Goal: Ask a question

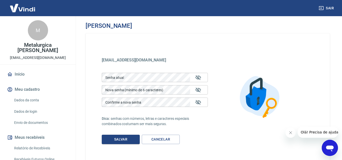
scroll to position [25, 0]
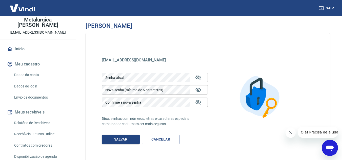
click at [36, 74] on link "Dados da conta" at bounding box center [41, 75] width 58 height 10
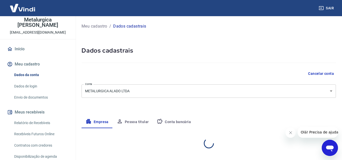
select select "SP"
select select "business"
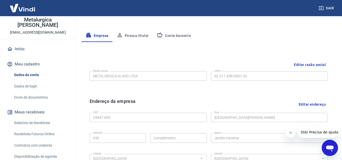
scroll to position [101, 0]
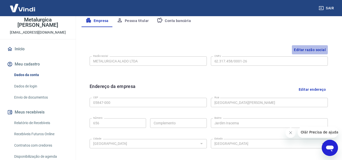
click at [299, 49] on button "Editar razão social" at bounding box center [310, 49] width 36 height 9
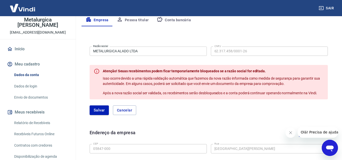
scroll to position [100, 0]
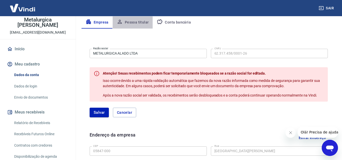
click at [139, 24] on button "Pessoa titular" at bounding box center [133, 22] width 40 height 12
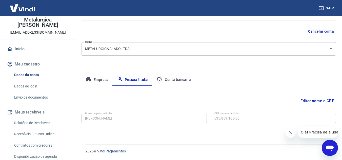
click at [173, 79] on button "Conta bancária" at bounding box center [174, 80] width 42 height 12
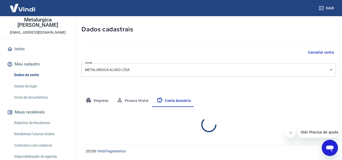
select select "1"
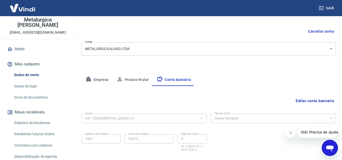
scroll to position [68, 0]
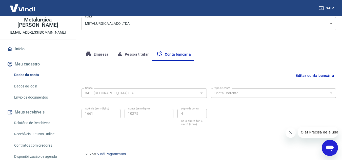
click at [96, 55] on button "Empresa" at bounding box center [97, 55] width 31 height 12
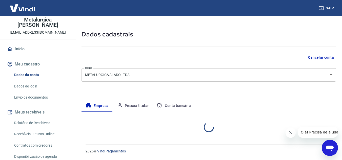
select select "SP"
select select "business"
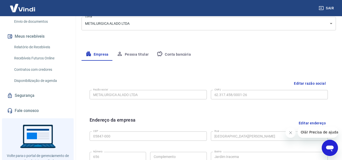
click at [298, 82] on button "Editar razão social" at bounding box center [310, 83] width 36 height 9
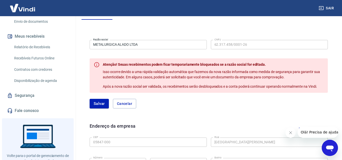
scroll to position [100, 0]
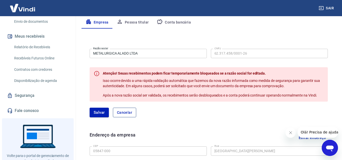
click at [128, 112] on button "Cancelar" at bounding box center [124, 113] width 23 height 10
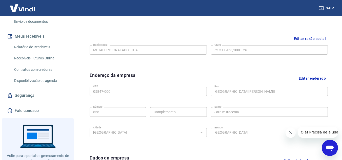
scroll to position [87, 0]
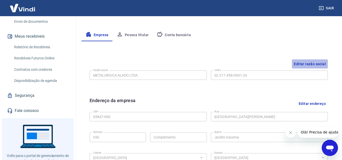
click at [314, 65] on button "Editar razão social" at bounding box center [310, 64] width 36 height 9
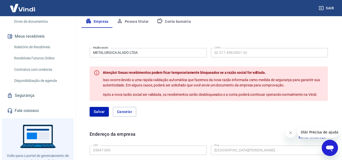
scroll to position [112, 0]
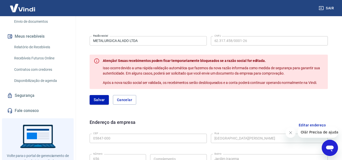
click at [252, 61] on span "Atenção! Seuas recebimentos podem ficar temporariamente bloqueados se a razão s…" at bounding box center [184, 61] width 163 height 4
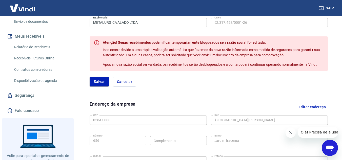
scroll to position [100, 0]
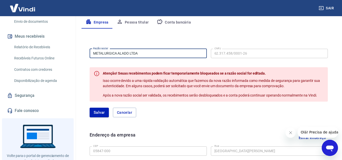
drag, startPoint x: 145, startPoint y: 53, endPoint x: 63, endPoint y: 53, distance: 82.1
paste input "MICHELINI"
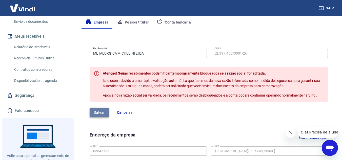
click at [102, 111] on button "Salvar" at bounding box center [99, 113] width 19 height 10
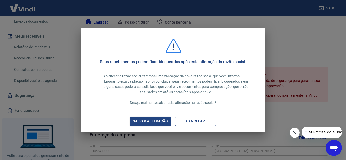
click at [201, 121] on button "Cancelar" at bounding box center [195, 121] width 41 height 9
type input "METALURGICA ALADO LTDA"
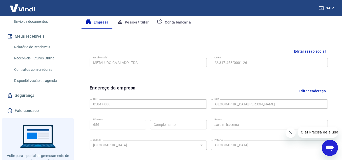
click at [332, 146] on icon "Abrir janela de mensagens" at bounding box center [330, 149] width 8 height 6
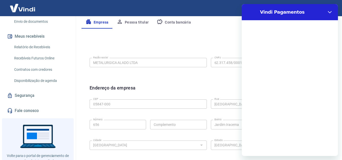
scroll to position [0, 0]
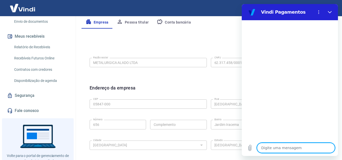
click at [289, 149] on textarea at bounding box center [296, 148] width 78 height 10
type textarea "B"
type textarea "x"
type textarea "Bo"
type textarea "x"
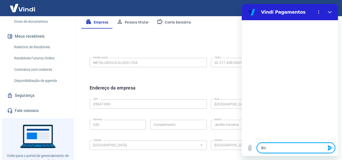
type textarea "Bo"
type textarea "x"
type textarea "Bo"
type textarea "x"
type textarea "Boa"
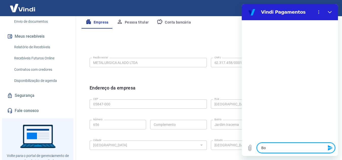
type textarea "x"
type textarea "Boa"
type textarea "x"
type textarea "Boa t"
type textarea "x"
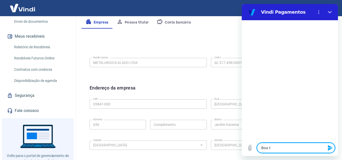
type textarea "Boa ta"
type textarea "x"
type textarea "Boa tar"
type textarea "x"
type textarea "Boa tard"
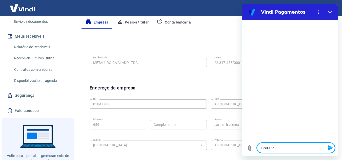
type textarea "x"
type textarea "Boa tarde"
type textarea "x"
type textarea "Boa tarde!"
type textarea "x"
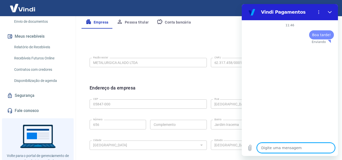
type textarea "x"
type textarea "G"
type textarea "x"
type textarea "Go"
type textarea "x"
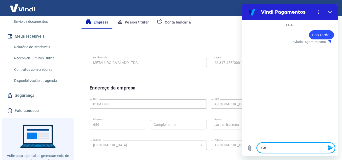
type textarea "Gos"
type textarea "x"
type textarea "Gost"
type textarea "x"
type textarea "Gosta"
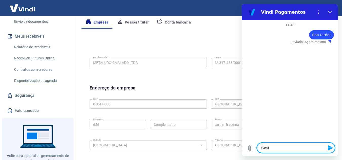
type textarea "x"
type textarea "Gostar"
type textarea "x"
type textarea "Gostari"
type textarea "x"
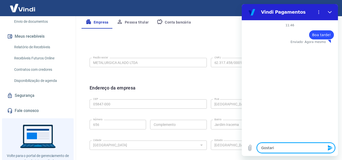
type textarea "Gostaria"
type textarea "x"
type textarea "Gostaria"
type textarea "x"
type textarea "Gostaria d"
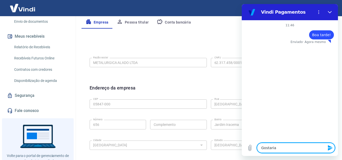
type textarea "x"
type textarea "Gostaria de"
type textarea "x"
type textarea "Gostaria de"
type textarea "x"
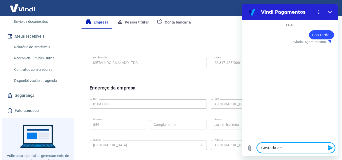
type textarea "Gostaria de a"
type textarea "x"
type textarea "Gostaria de ab"
type textarea "x"
type textarea "Gostaria de abr"
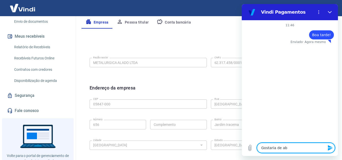
type textarea "x"
type textarea "Gostaria de abri"
type textarea "x"
type textarea "Gostaria de abrir"
type textarea "x"
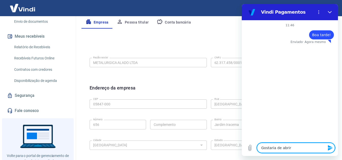
type textarea "Gostaria de abrir"
type textarea "x"
type textarea "Gostaria de abrir u"
type textarea "x"
type textarea "Gostaria de abrir um"
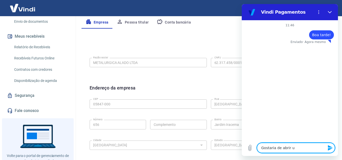
type textarea "x"
type textarea "Gostaria de abrir um"
type textarea "x"
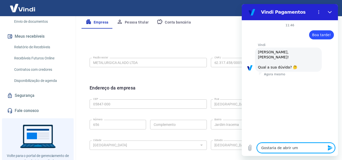
type textarea "Gostaria de abrir um c"
type textarea "x"
type textarea "Gostaria de abrir um ch"
type textarea "x"
type textarea "Gostaria de abrir um cha"
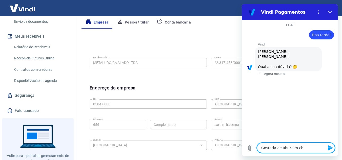
type textarea "x"
type textarea "Gostaria de abrir um cham"
type textarea "x"
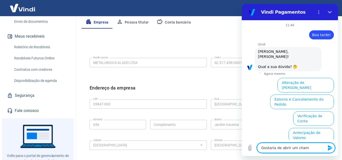
scroll to position [42, 0]
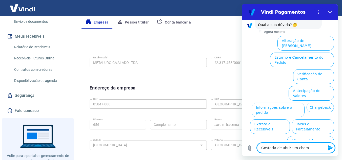
type textarea "Gostaria de abrir um"
type textarea "x"
type textarea "Gostaria de abrir"
type textarea "x"
type textarea "Gostaria de"
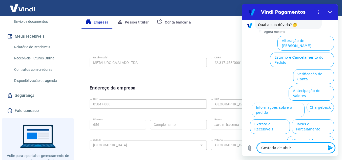
type textarea "x"
type textarea "Gostaria"
type textarea "x"
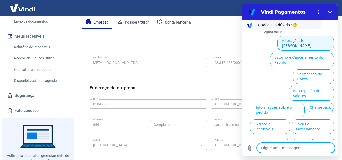
click at [304, 41] on button "Alteração de [PERSON_NAME]" at bounding box center [306, 43] width 56 height 15
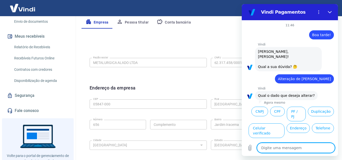
scroll to position [24, 0]
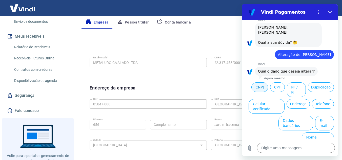
click at [268, 87] on button "CNPJ" at bounding box center [260, 88] width 17 height 10
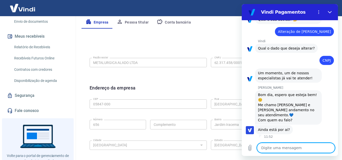
scroll to position [48, 0]
type textarea "x"
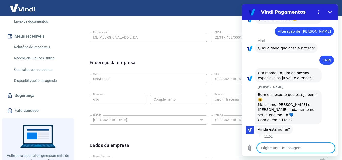
click at [287, 148] on textarea at bounding box center [296, 148] width 78 height 10
type textarea "C"
type textarea "x"
type textarea "Co"
type textarea "x"
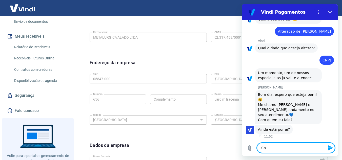
type textarea "Com"
type textarea "x"
type textarea "Com"
type textarea "x"
type textarea "Com J"
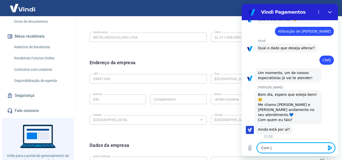
type textarea "x"
type textarea "Com Ju"
type textarea "x"
type textarea "Com [DATE]"
type textarea "x"
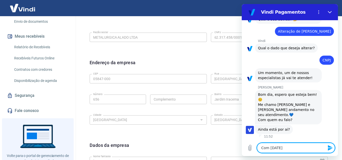
type textarea "Com Juli"
type textarea "x"
type textarea "Com [PERSON_NAME]"
type textarea "x"
type textarea "Com [PERSON_NAME]["
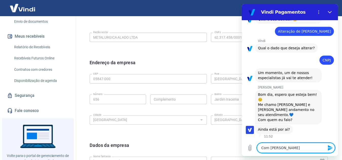
type textarea "x"
type textarea "Com [PERSON_NAME]"
type textarea "x"
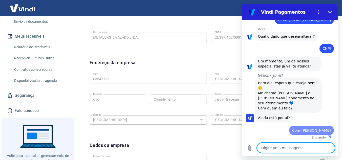
type textarea "x"
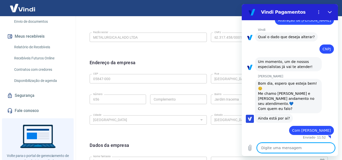
scroll to position [60, 0]
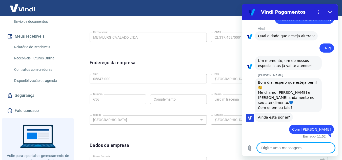
type textarea "D"
type textarea "x"
type textarea "De"
type textarea "x"
type textarea "Des"
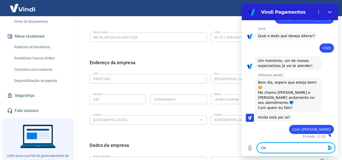
type textarea "x"
type textarea "Desc"
type textarea "x"
type textarea "Descu"
type textarea "x"
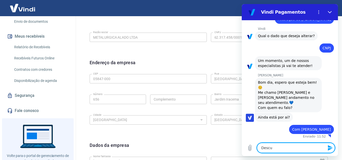
type textarea "Descul"
type textarea "x"
type textarea "Desculp"
type textarea "x"
type textarea "Desculpa"
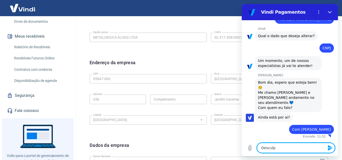
type textarea "x"
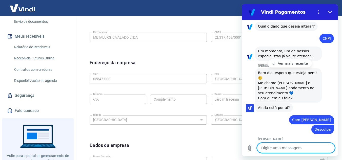
scroll to position [96, 0]
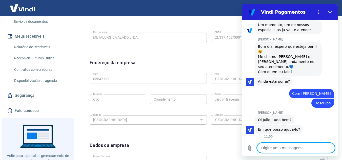
type textarea "x"
click at [299, 150] on textarea at bounding box center [296, 148] width 78 height 10
type textarea "t"
type textarea "x"
type textarea "tu"
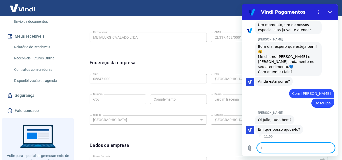
type textarea "x"
type textarea "tud"
type textarea "x"
type textarea "tudo"
type textarea "x"
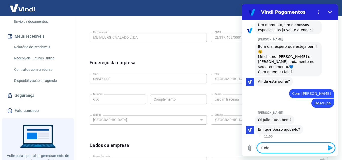
type textarea "tudo"
type textarea "x"
type textarea "tudo b"
type textarea "x"
type textarea "tudo be"
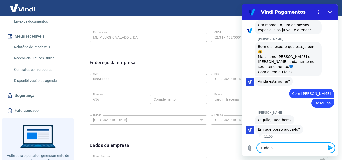
type textarea "x"
type textarea "tudo bem"
type textarea "x"
type textarea "tudo bem"
type textarea "x"
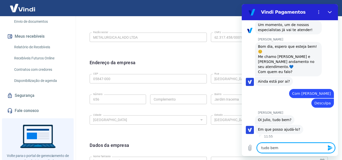
type textarea "tudo bem e"
type textarea "x"
type textarea "tudo bem e"
type textarea "x"
type textarea "tudo bem e v"
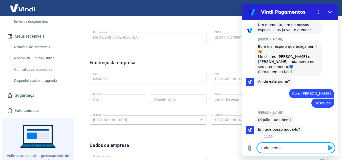
type textarea "x"
type textarea "tudo bem e vc"
type textarea "x"
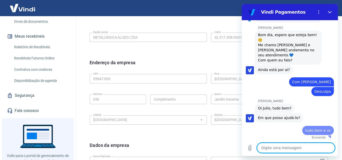
type textarea "x"
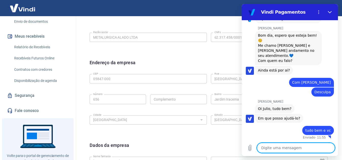
type textarea "N"
type textarea "x"
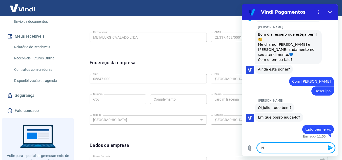
type textarea "Nã"
type textarea "x"
type textarea "Não"
type textarea "x"
type textarea "Não"
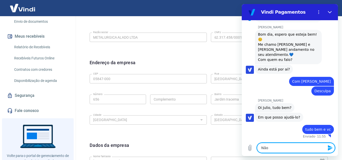
type textarea "x"
type textarea "Não c"
type textarea "x"
type textarea "Não co"
type textarea "x"
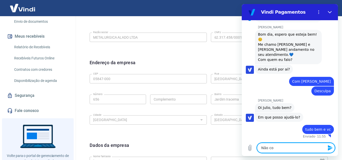
type textarea "Não con"
type textarea "x"
type textarea "Não coni"
type textarea "x"
type textarea "Não con"
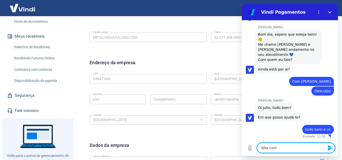
type textarea "x"
type textarea "Não cons"
type textarea "x"
type textarea "Não consi"
type textarea "x"
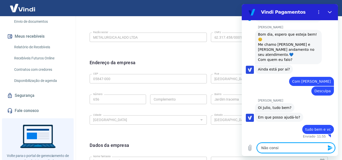
type textarea "Não consig"
type textarea "x"
type textarea "Não consigo"
type textarea "x"
type textarea "Não consigo"
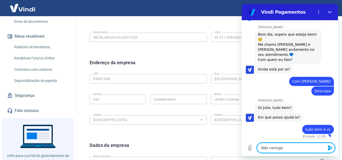
type textarea "x"
type textarea "Não consigo a"
type textarea "x"
type textarea "Não consigo al"
type textarea "x"
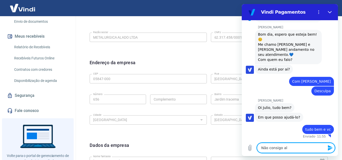
type textarea "Não consigo alt"
type textarea "x"
type textarea "Não consigo alte"
type textarea "x"
type textarea "Não consigo alter"
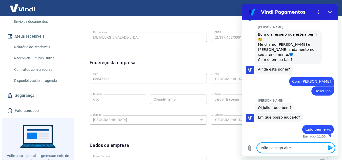
type textarea "x"
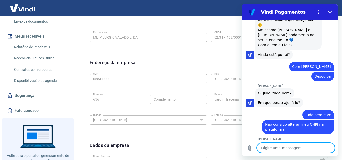
scroll to position [139, 0]
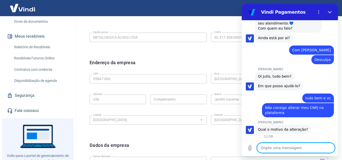
click at [267, 149] on textarea at bounding box center [296, 148] width 78 height 10
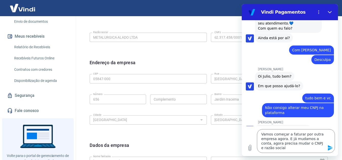
click at [331, 147] on icon "Enviar mensagem" at bounding box center [330, 148] width 5 height 6
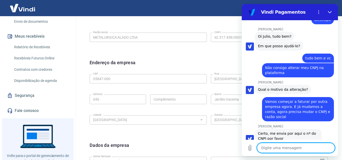
scroll to position [188, 0]
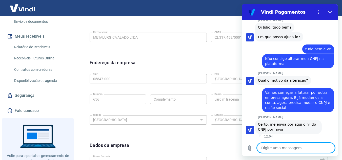
click at [269, 147] on textarea at bounding box center [296, 148] width 78 height 10
paste textarea "08.218.951/0001-43"
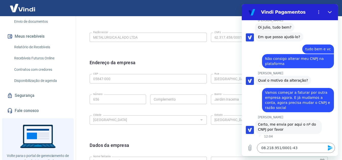
click at [333, 148] on icon "Enviar mensagem" at bounding box center [330, 148] width 5 height 6
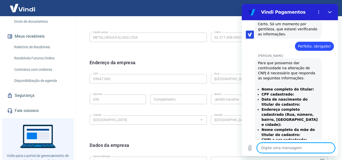
scroll to position [343, 0]
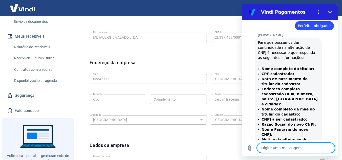
click at [287, 148] on textarea at bounding box center [296, 148] width 78 height 10
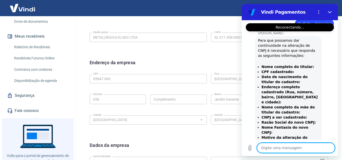
scroll to position [422, 0]
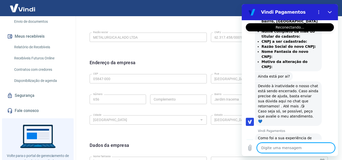
click at [271, 148] on textarea at bounding box center [296, 148] width 78 height 10
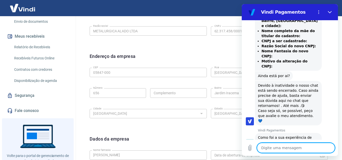
scroll to position [125, 0]
